Goal: Information Seeking & Learning: Find contact information

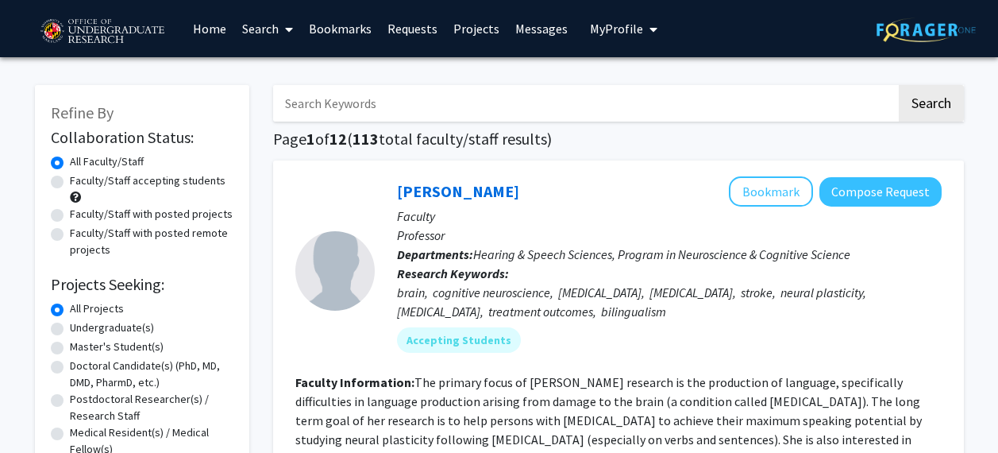
click at [111, 326] on label "Undergraduate(s)" at bounding box center [112, 327] width 84 height 17
click at [80, 326] on input "Undergraduate(s)" at bounding box center [75, 324] width 10 height 10
radio input "true"
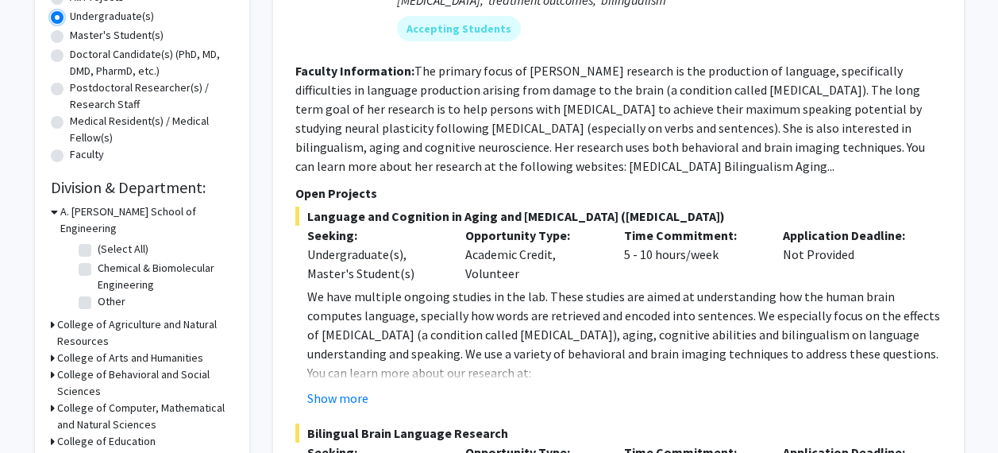
scroll to position [312, 0]
click at [110, 259] on label "Chemical & Biomolecular Engineering" at bounding box center [164, 275] width 132 height 33
click at [108, 259] on input "Chemical & Biomolecular Engineering" at bounding box center [103, 264] width 10 height 10
checkbox input "true"
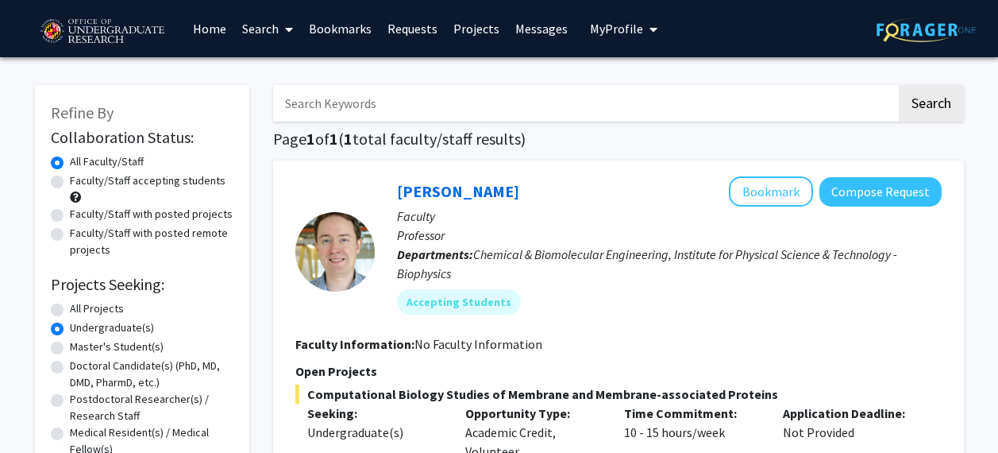
click at [195, 186] on label "Faculty/Staff accepting students" at bounding box center [148, 180] width 156 height 17
click at [80, 183] on input "Faculty/Staff accepting students" at bounding box center [75, 177] width 10 height 10
radio input "true"
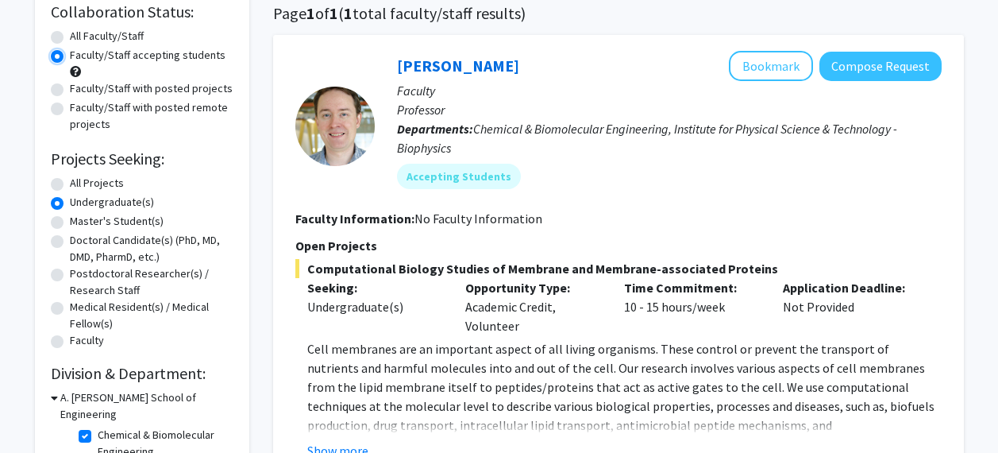
scroll to position [124, 0]
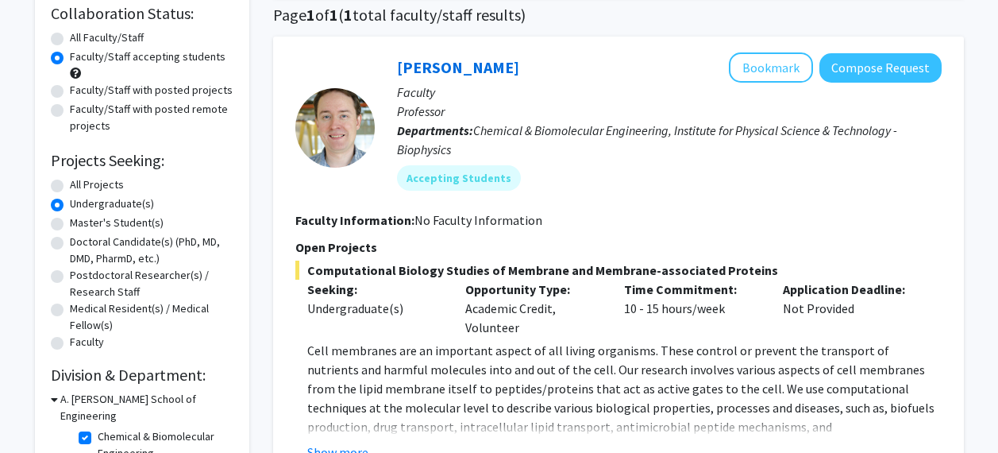
click at [90, 187] on label "All Projects" at bounding box center [97, 184] width 54 height 17
click at [80, 187] on input "All Projects" at bounding box center [75, 181] width 10 height 10
radio input "true"
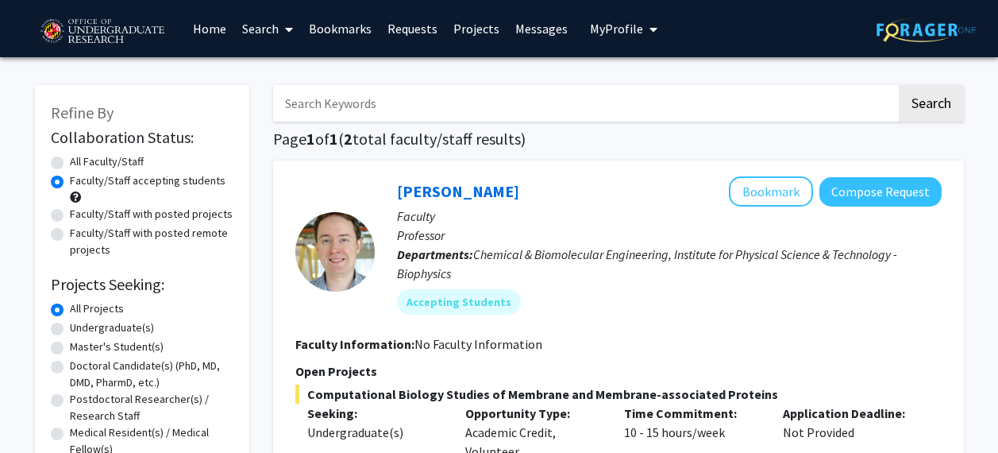
click at [393, 37] on link "Requests" at bounding box center [413, 29] width 66 height 56
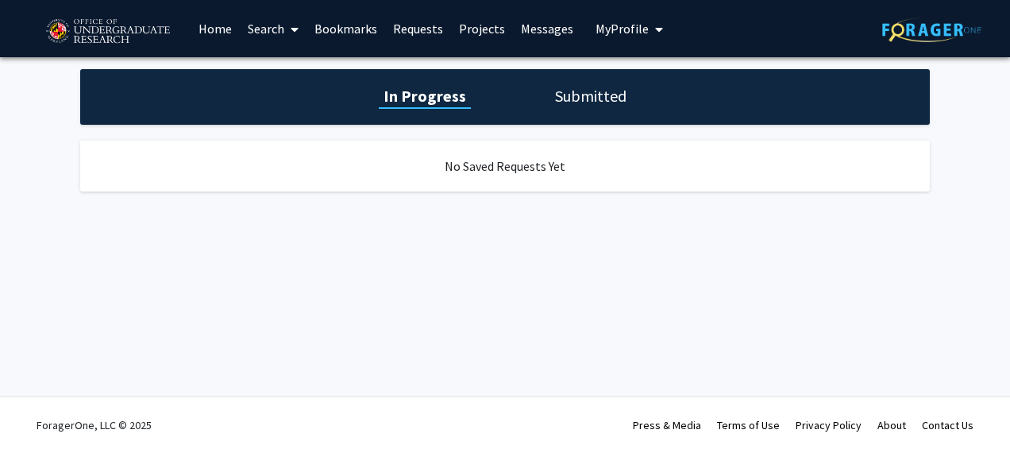
click at [605, 94] on h1 "Submitted" at bounding box center [590, 96] width 81 height 22
click at [216, 20] on link "Home" at bounding box center [215, 29] width 49 height 56
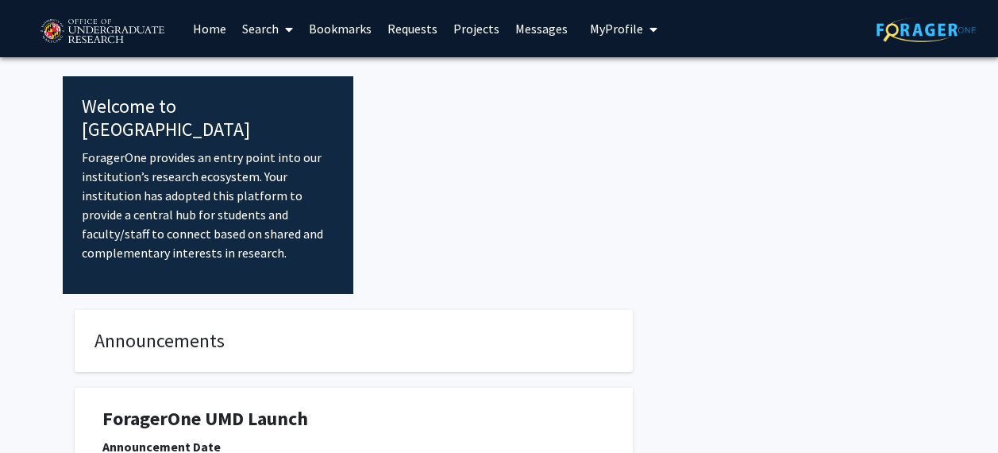
click at [256, 24] on link "Search" at bounding box center [267, 29] width 67 height 56
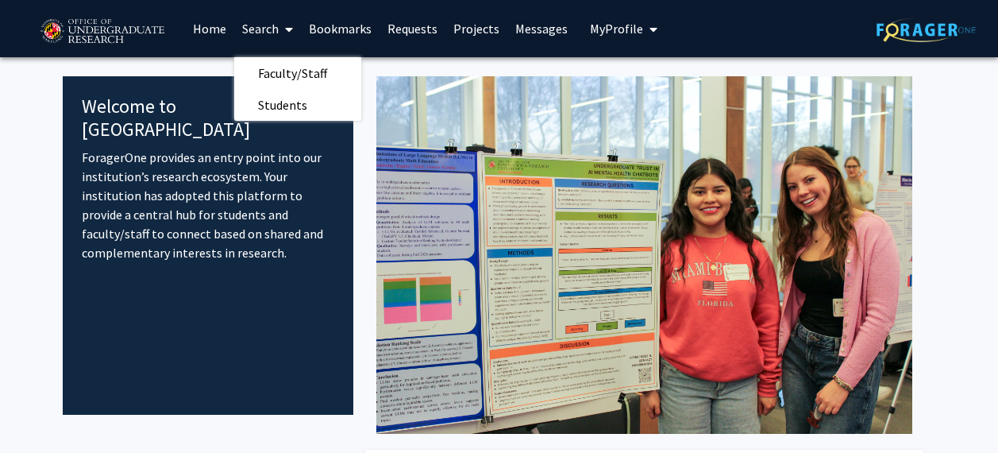
click at [224, 25] on link "Home" at bounding box center [209, 29] width 49 height 56
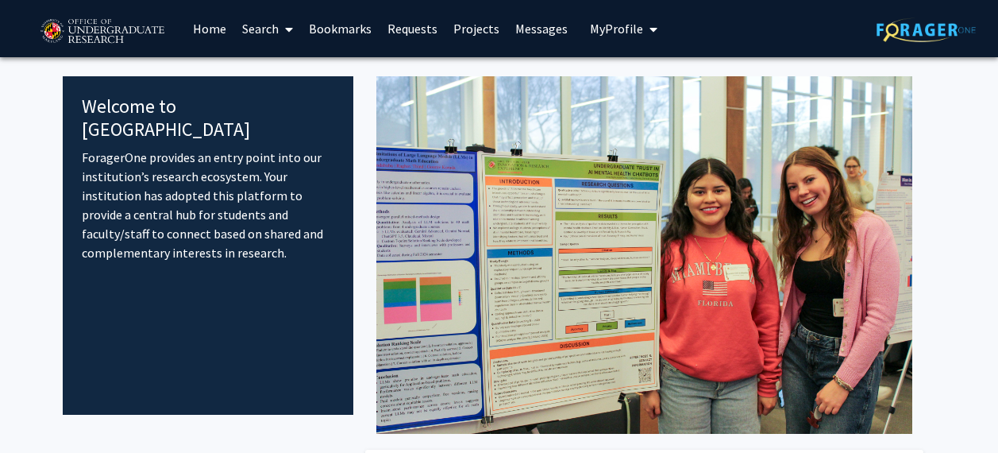
click at [467, 36] on link "Projects" at bounding box center [476, 29] width 62 height 56
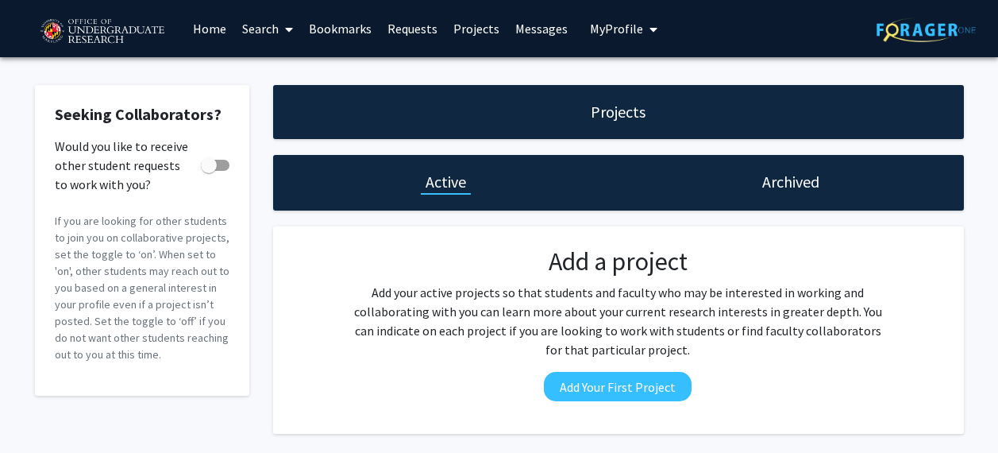
click at [221, 24] on link "Home" at bounding box center [209, 29] width 49 height 56
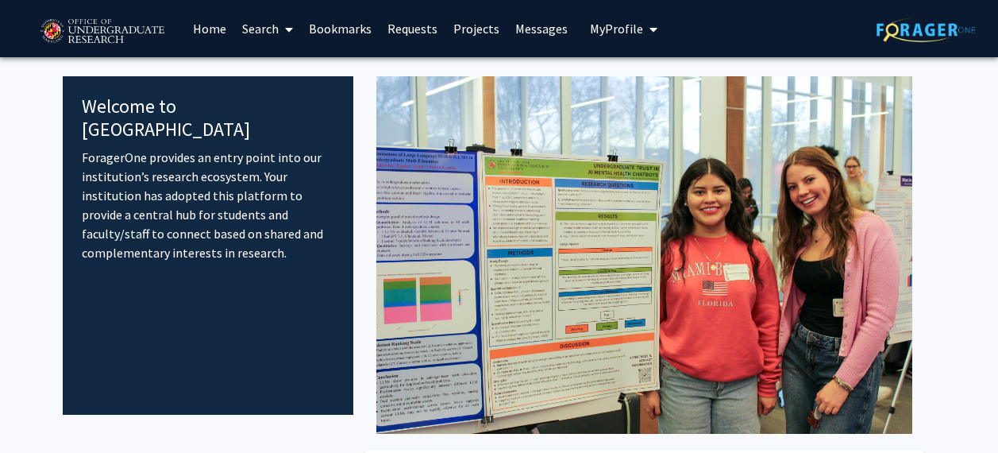
click at [282, 32] on span at bounding box center [286, 30] width 14 height 56
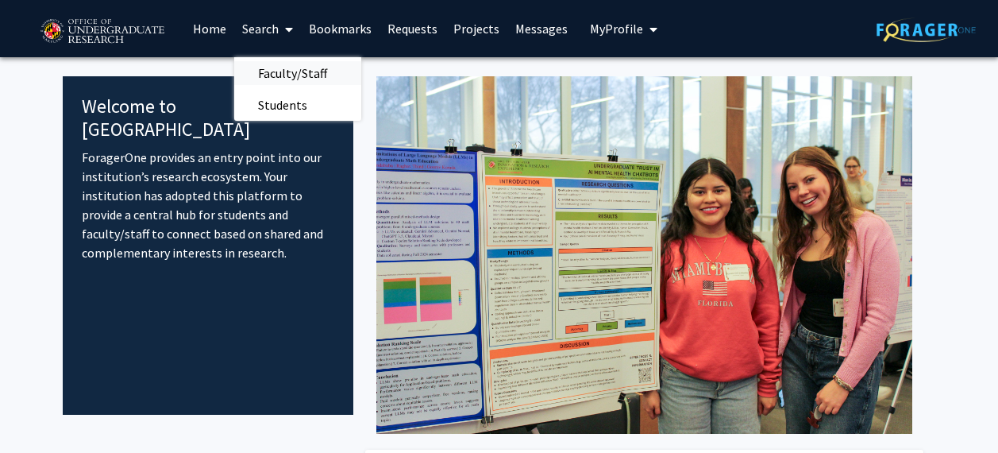
click at [291, 69] on span "Faculty/Staff" at bounding box center [292, 73] width 117 height 32
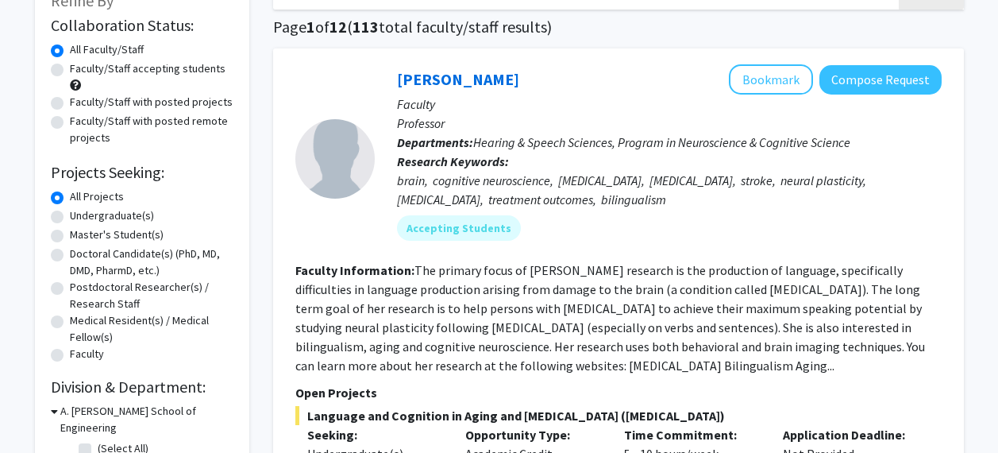
scroll to position [203, 0]
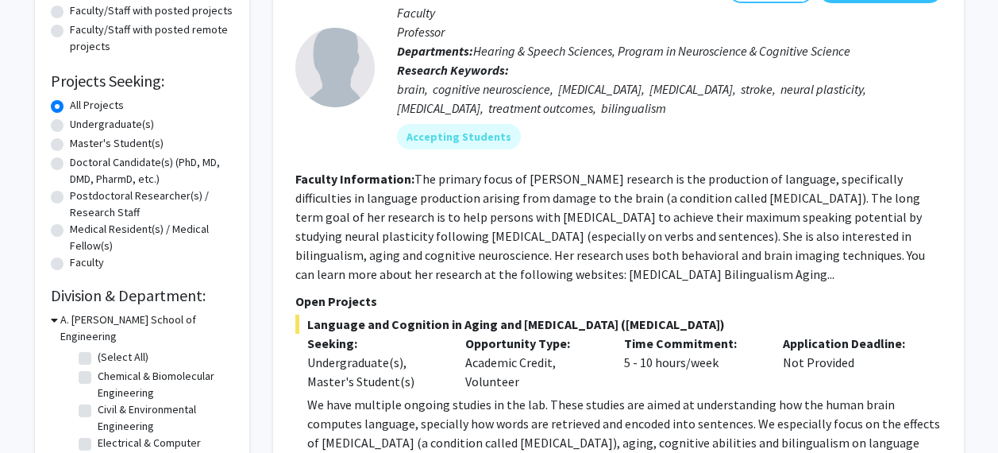
click at [133, 125] on label "Undergraduate(s)" at bounding box center [112, 124] width 84 height 17
click at [80, 125] on input "Undergraduate(s)" at bounding box center [75, 121] width 10 height 10
radio input "true"
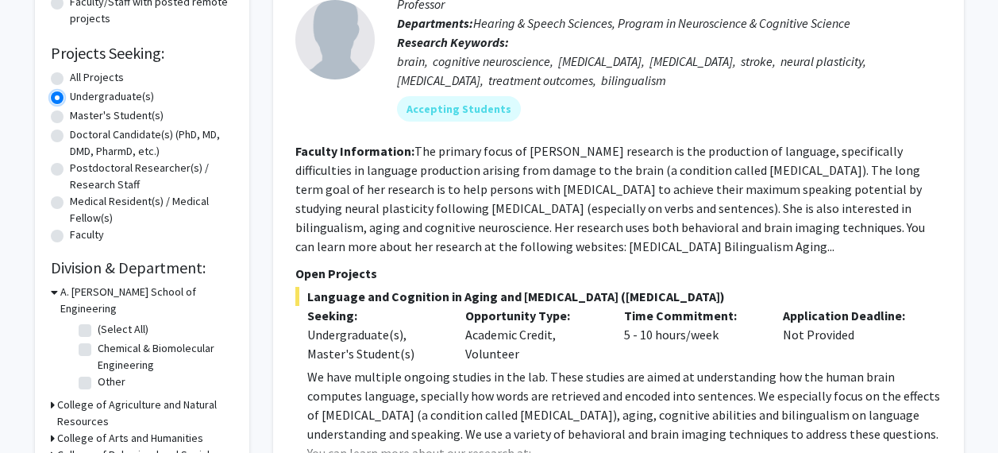
scroll to position [240, 0]
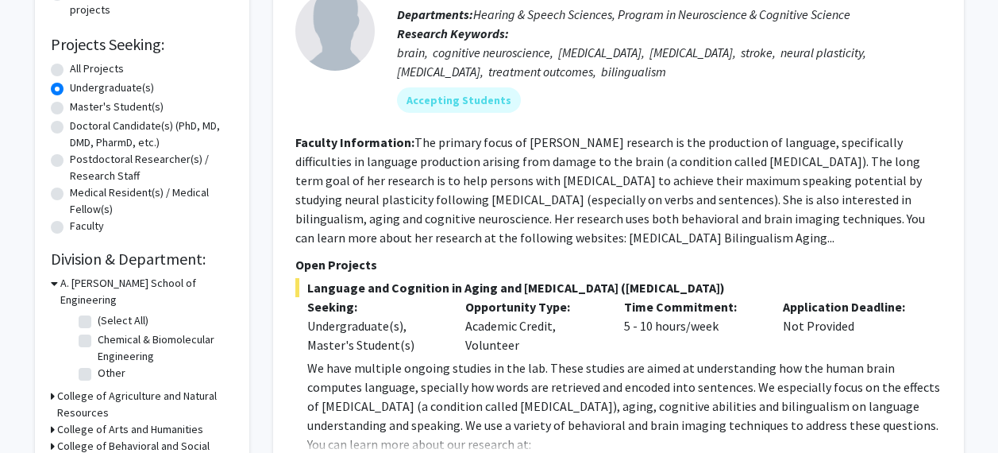
click at [96, 312] on fg-checkbox "(Select All) (Select All)" at bounding box center [154, 321] width 151 height 19
click at [98, 312] on label "(Select All)" at bounding box center [123, 320] width 51 height 17
click at [98, 312] on input "(Select All)" at bounding box center [103, 317] width 10 height 10
checkbox input "true"
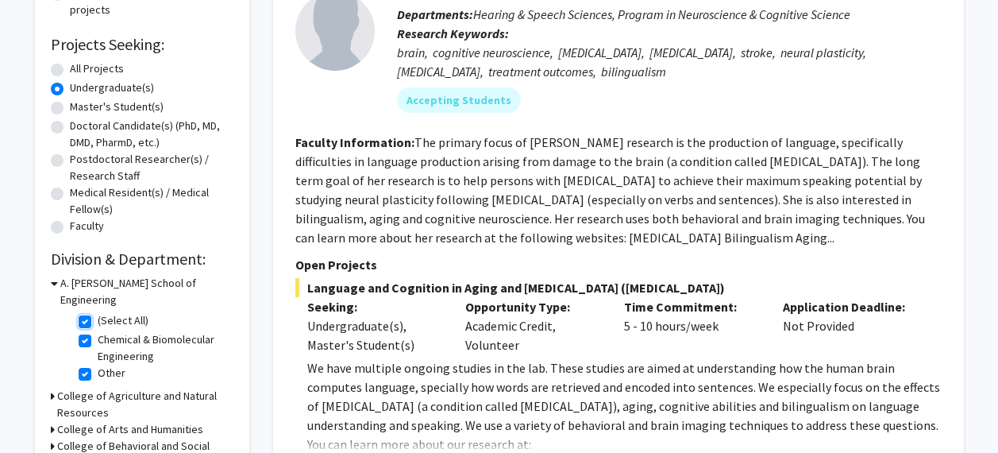
checkbox input "true"
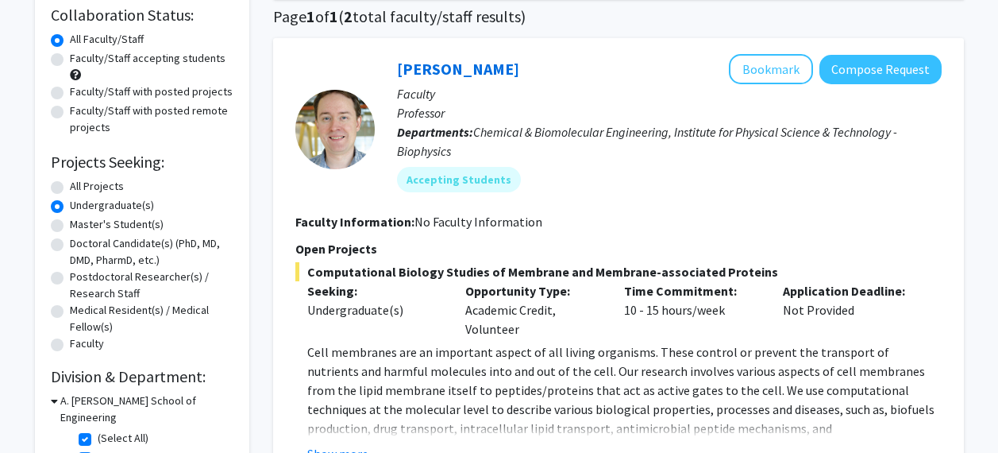
scroll to position [122, 0]
click at [391, 62] on div "[PERSON_NAME] Bookmark Compose Request Faculty Professor Departments: Chemical …" at bounding box center [658, 129] width 567 height 150
click at [426, 71] on link "[PERSON_NAME]" at bounding box center [458, 69] width 122 height 20
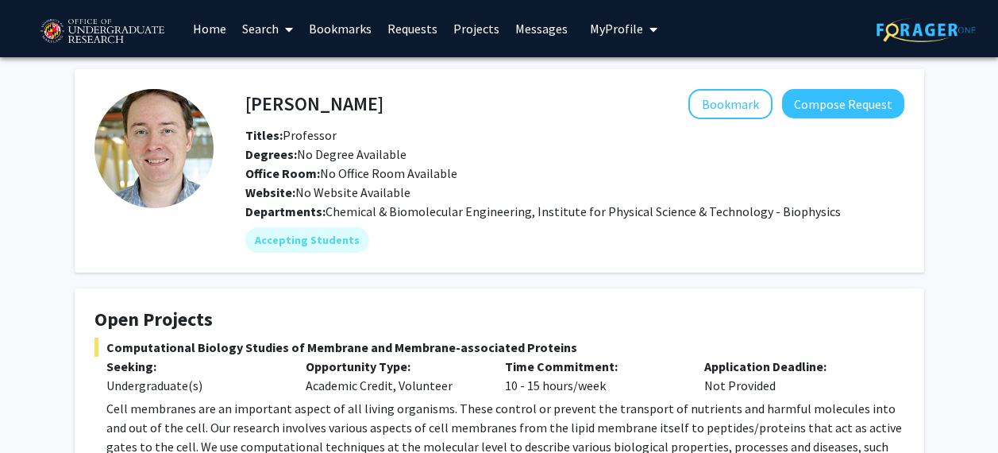
drag, startPoint x: 237, startPoint y: 99, endPoint x: 217, endPoint y: 96, distance: 20.9
click at [217, 96] on div "[PERSON_NAME] Bookmark Compose Request Titles: Professor Degrees: No Degree Ava…" at bounding box center [559, 171] width 691 height 164
drag, startPoint x: 240, startPoint y: 99, endPoint x: 248, endPoint y: 112, distance: 15.0
click at [248, 112] on div "[PERSON_NAME] Bookmark Compose Request" at bounding box center [574, 104] width 683 height 30
copy h4 "[PERSON_NAME]"
